Goal: Information Seeking & Learning: Learn about a topic

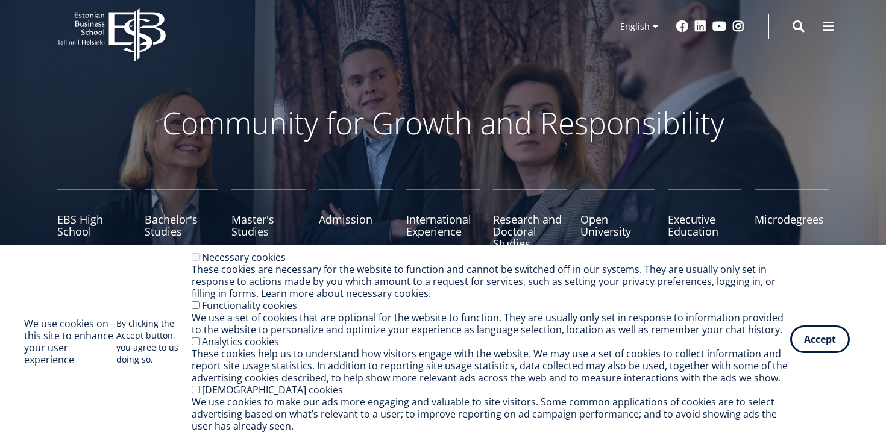
click at [818, 329] on button "Accept" at bounding box center [820, 339] width 60 height 28
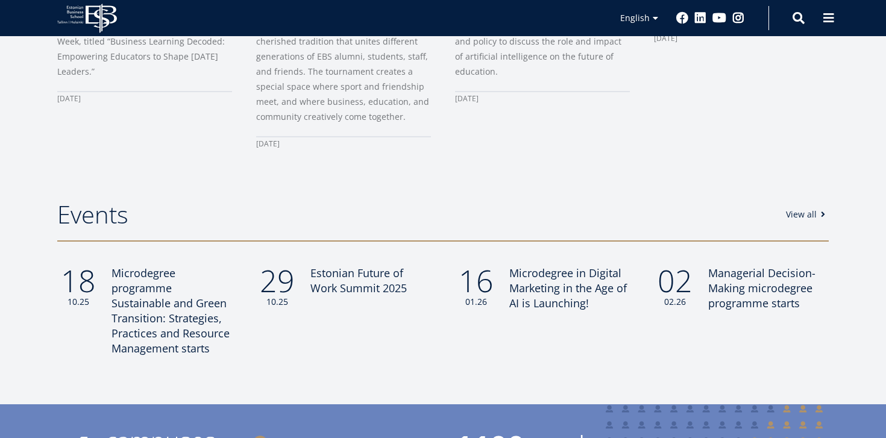
scroll to position [1203, 0]
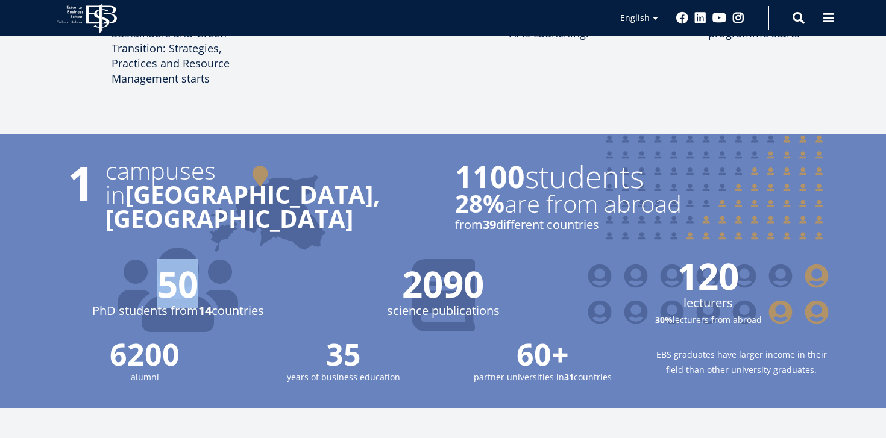
drag, startPoint x: 193, startPoint y: 267, endPoint x: 158, endPoint y: 268, distance: 34.9
click at [158, 268] on span "50" at bounding box center [177, 284] width 241 height 36
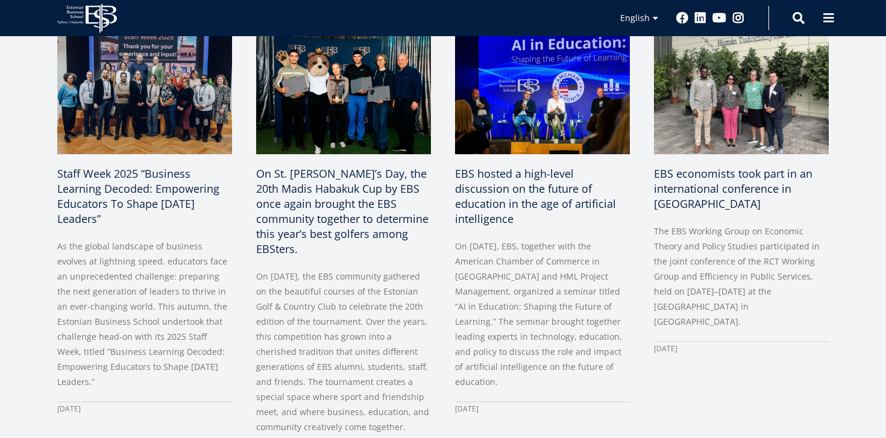
scroll to position [0, 0]
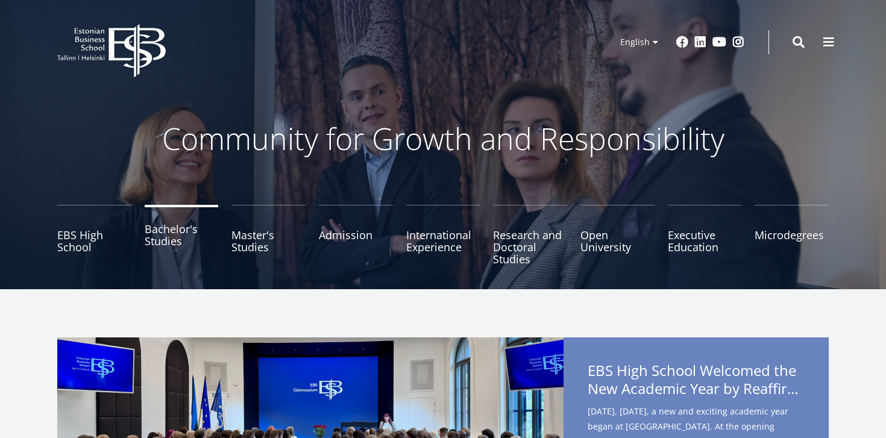
click at [176, 245] on link "Bachelor's Studies" at bounding box center [182, 235] width 74 height 60
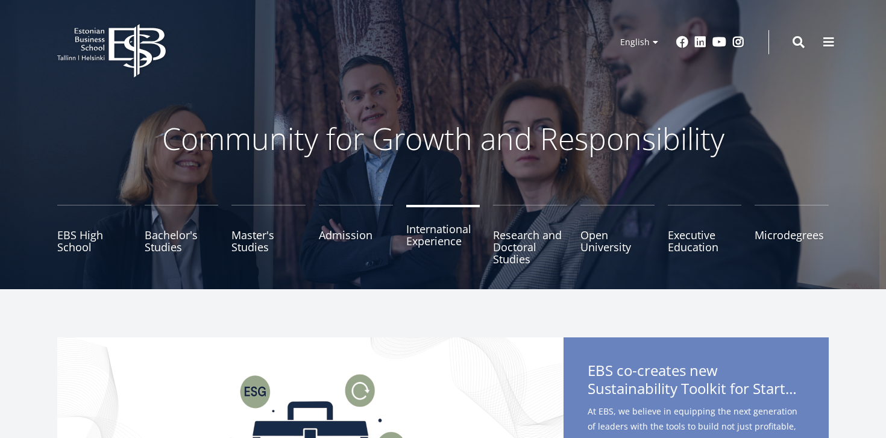
click at [467, 242] on link "International Experience" at bounding box center [443, 235] width 74 height 60
